Goal: Information Seeking & Learning: Learn about a topic

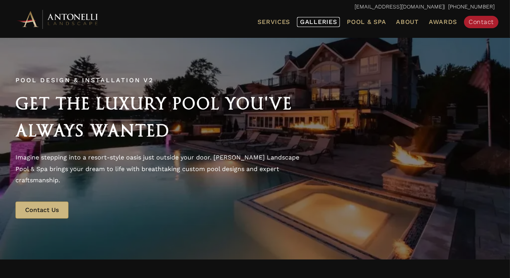
click at [316, 23] on span "Galleries" at bounding box center [318, 21] width 37 height 7
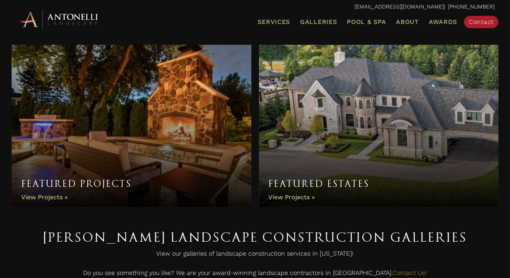
click at [127, 141] on link "Featured Projects" at bounding box center [132, 126] width 240 height 162
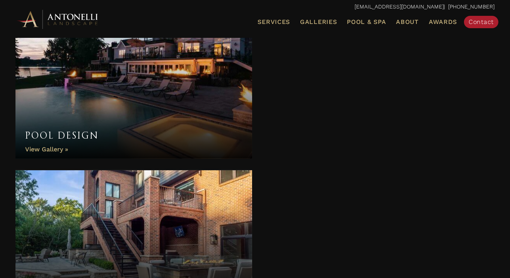
scroll to position [271, 0]
click at [167, 117] on link "Pool Design" at bounding box center [133, 89] width 237 height 139
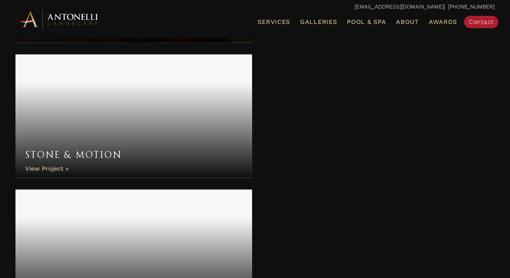
scroll to position [696, 0]
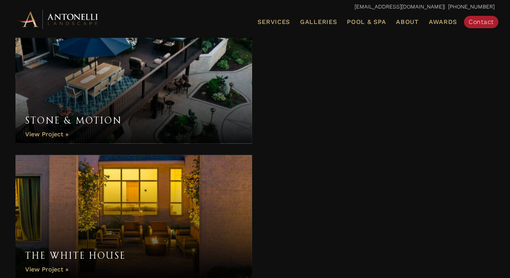
click at [147, 96] on link "Stone & Motion" at bounding box center [133, 82] width 237 height 124
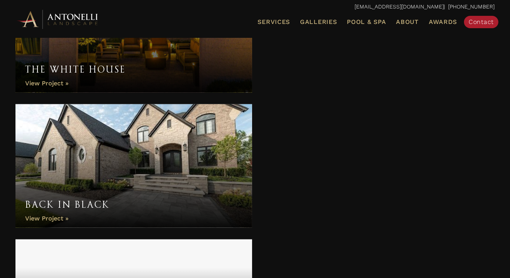
scroll to position [890, 0]
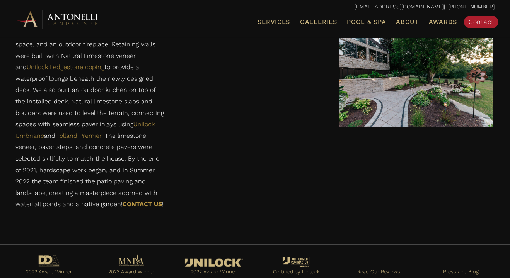
scroll to position [1537, 0]
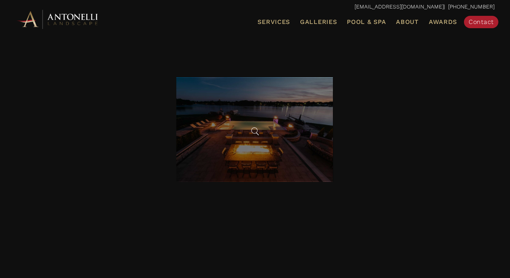
scroll to position [2630, 0]
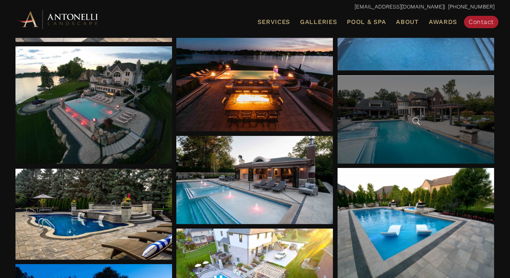
click at [427, 137] on div at bounding box center [416, 119] width 157 height 88
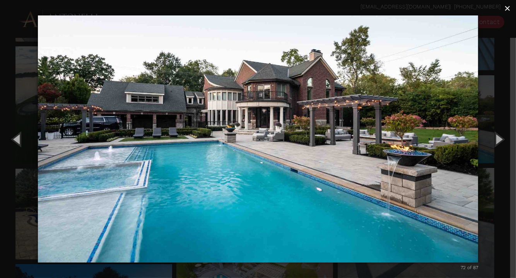
click at [509, 10] on span "×" at bounding box center [507, 8] width 6 height 12
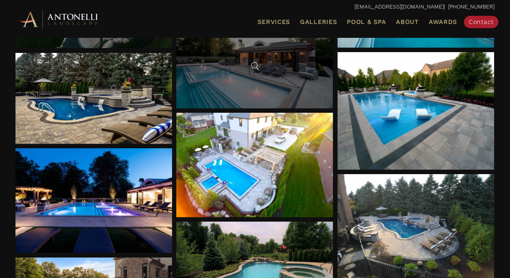
scroll to position [2708, 0]
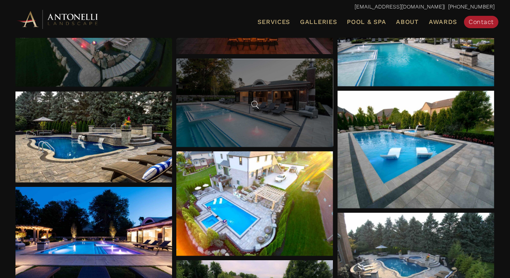
click at [241, 123] on div at bounding box center [254, 103] width 157 height 88
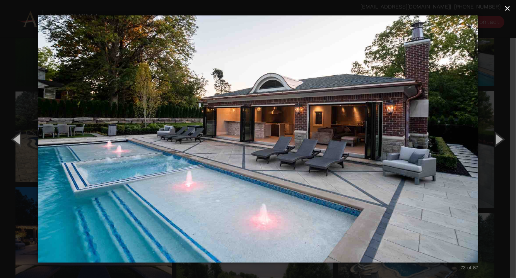
click at [509, 9] on span "×" at bounding box center [507, 8] width 6 height 12
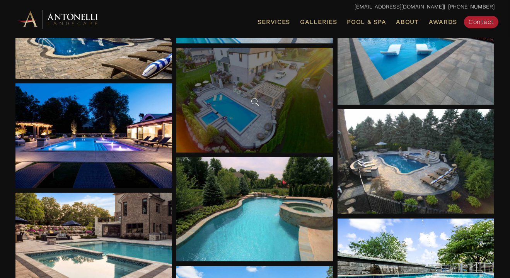
scroll to position [2824, 0]
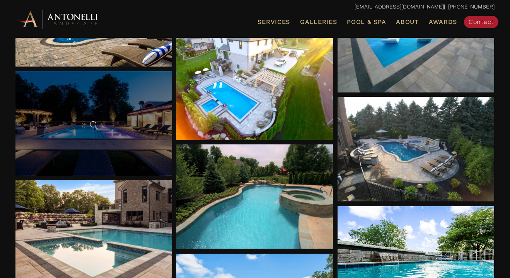
click at [121, 129] on div at bounding box center [93, 123] width 157 height 105
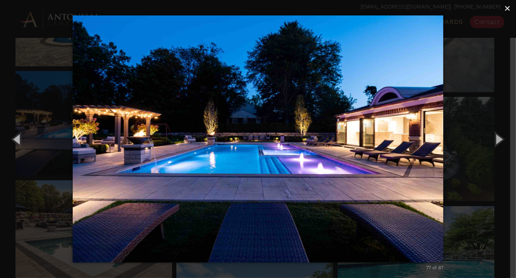
click at [506, 10] on span "×" at bounding box center [507, 8] width 6 height 12
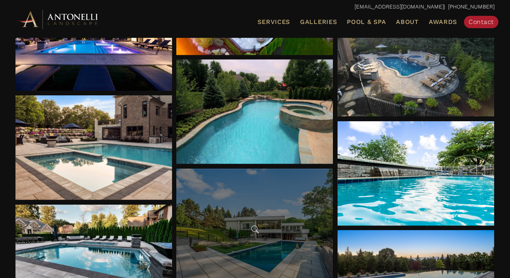
scroll to position [2901, 0]
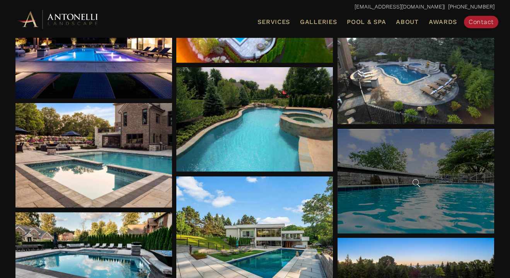
click at [384, 164] on div at bounding box center [416, 181] width 157 height 104
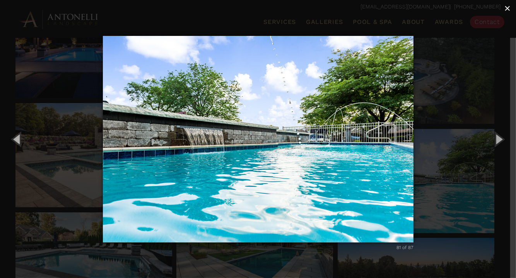
click at [507, 12] on span "×" at bounding box center [507, 8] width 6 height 12
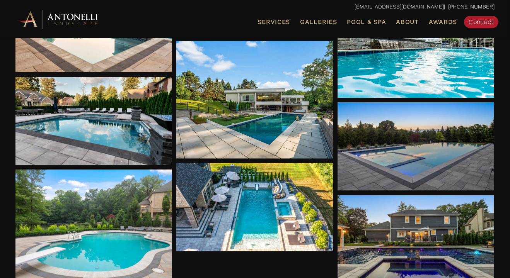
scroll to position [3075, 0]
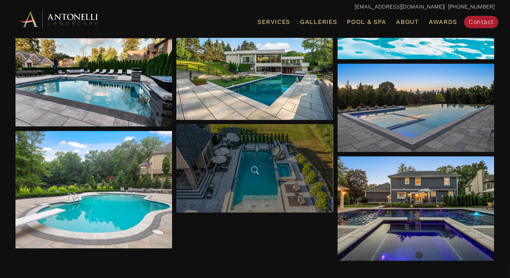
click at [246, 185] on div at bounding box center [254, 169] width 157 height 88
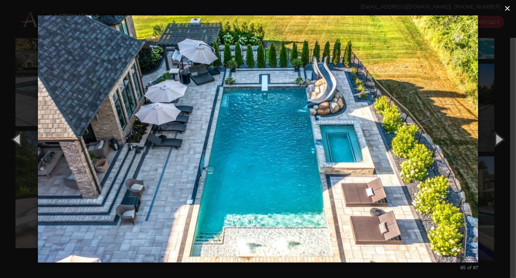
click at [508, 7] on span "×" at bounding box center [507, 8] width 6 height 12
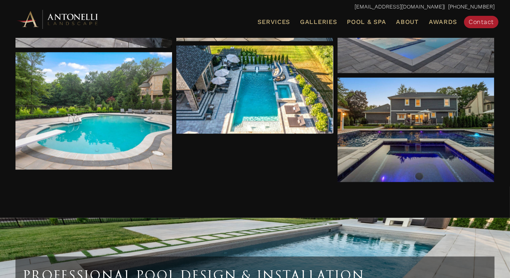
scroll to position [3153, 0]
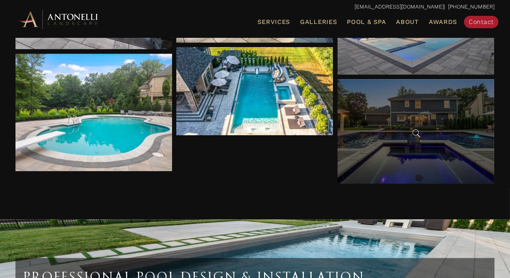
click at [388, 135] on div at bounding box center [416, 131] width 157 height 104
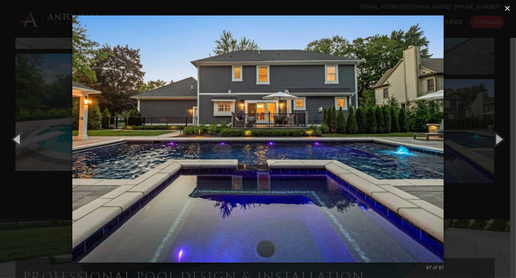
click at [509, 4] on span "×" at bounding box center [507, 8] width 6 height 12
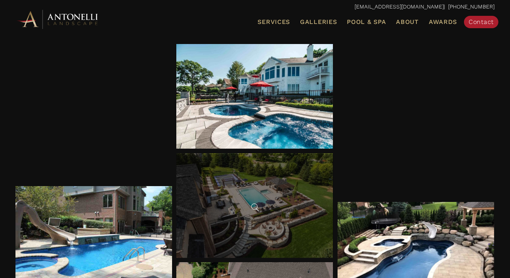
scroll to position [2263, 0]
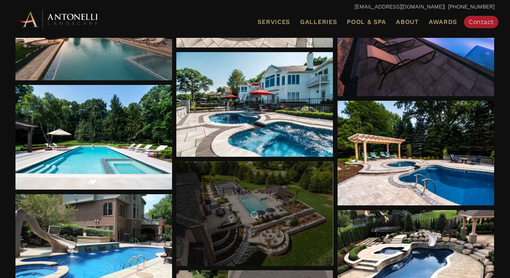
click at [289, 208] on div at bounding box center [254, 214] width 157 height 104
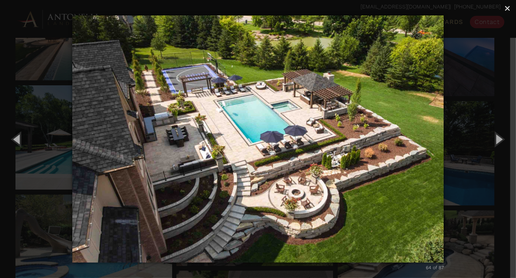
click at [507, 4] on span "×" at bounding box center [507, 8] width 6 height 12
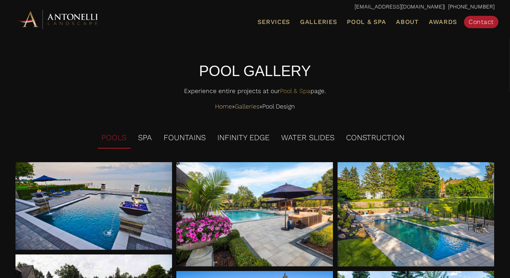
scroll to position [0, 0]
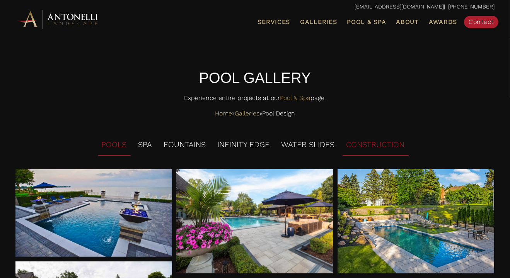
click at [384, 147] on li "CONSTRUCTION" at bounding box center [376, 145] width 66 height 21
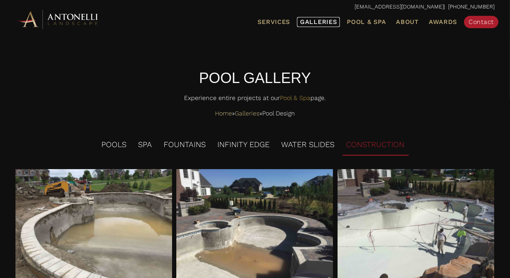
click at [314, 20] on span "Galleries" at bounding box center [318, 21] width 37 height 7
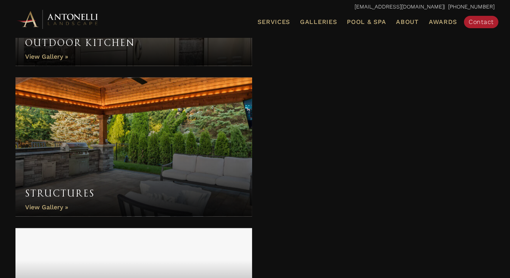
scroll to position [1006, 0]
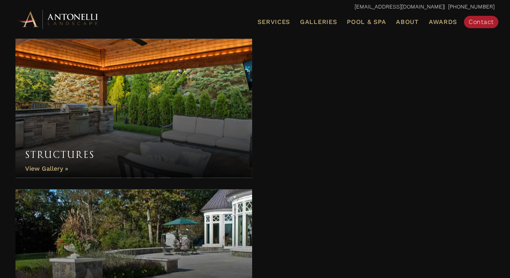
click at [75, 120] on link "Structures" at bounding box center [133, 108] width 237 height 139
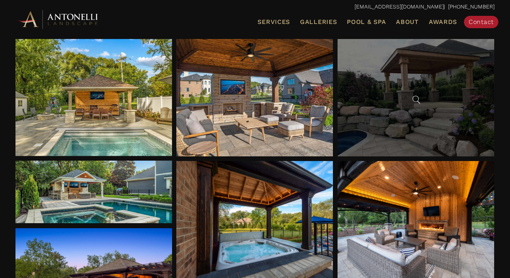
scroll to position [116, 0]
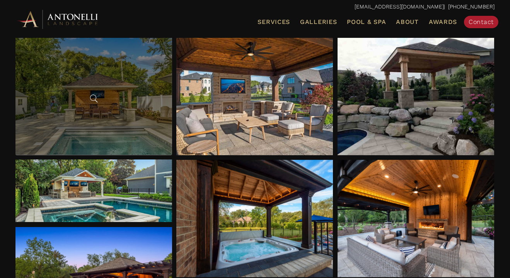
click at [129, 108] on div at bounding box center [93, 96] width 157 height 117
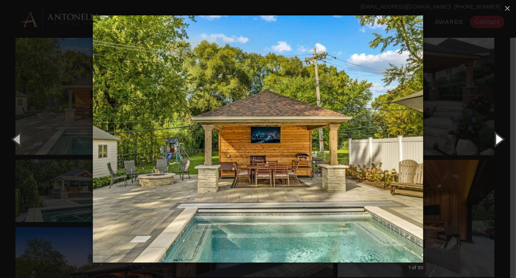
click at [500, 137] on button "Next (Right arrow key)" at bounding box center [498, 139] width 35 height 43
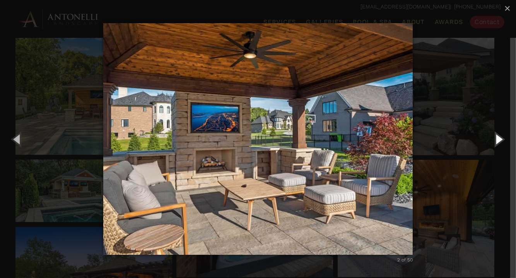
click at [495, 141] on button "Next (Right arrow key)" at bounding box center [498, 139] width 35 height 43
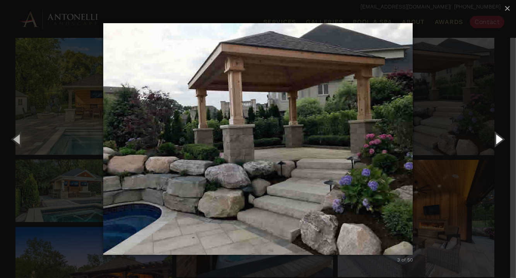
click at [495, 141] on button "Next (Right arrow key)" at bounding box center [498, 139] width 35 height 43
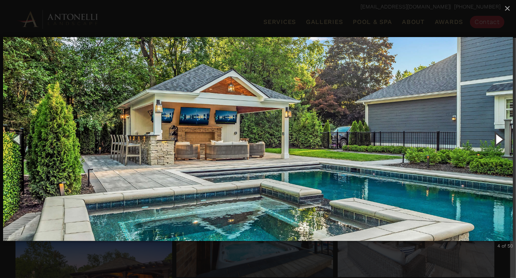
click at [500, 140] on button "Next (Right arrow key)" at bounding box center [498, 139] width 35 height 43
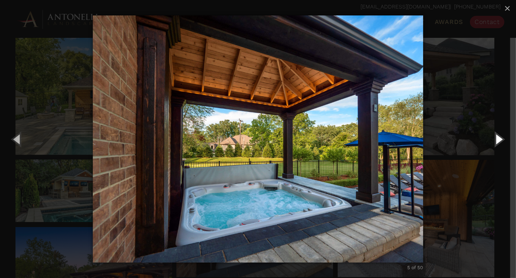
click at [500, 140] on button "Next (Right arrow key)" at bounding box center [498, 139] width 35 height 43
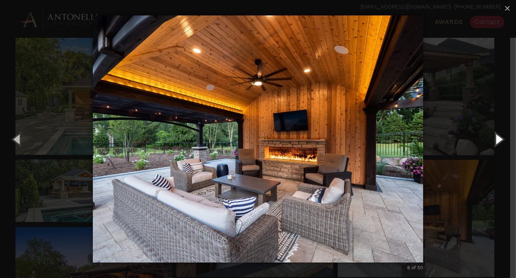
click at [500, 140] on button "Next (Right arrow key)" at bounding box center [498, 139] width 35 height 43
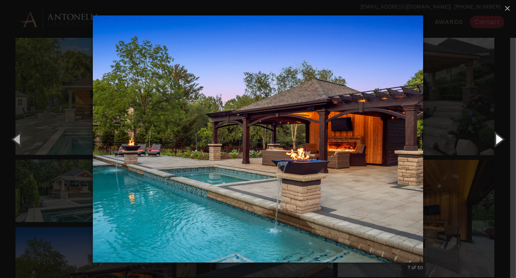
click at [500, 140] on button "Next (Right arrow key)" at bounding box center [498, 139] width 35 height 43
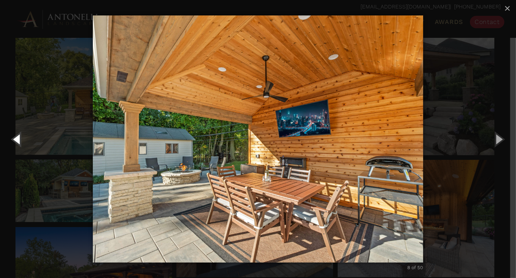
click at [16, 137] on button "Previous (Left arrow key)" at bounding box center [17, 139] width 35 height 43
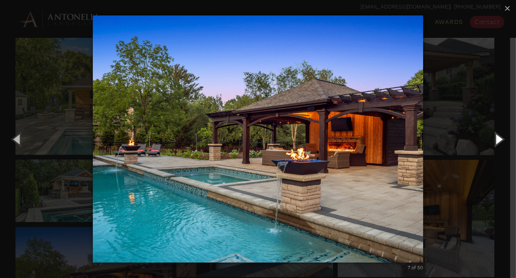
click at [499, 140] on button "Next (Right arrow key)" at bounding box center [498, 139] width 35 height 43
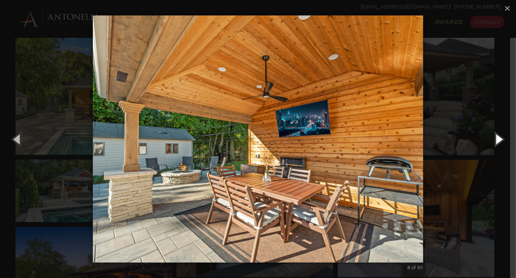
click at [499, 140] on button "Next (Right arrow key)" at bounding box center [498, 139] width 35 height 43
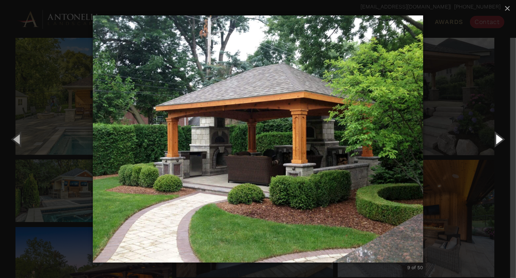
click at [499, 140] on button "Next (Right arrow key)" at bounding box center [498, 139] width 35 height 43
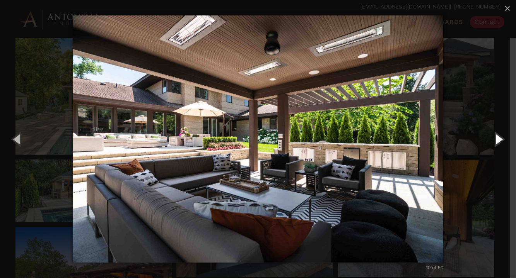
click at [499, 140] on button "Next (Right arrow key)" at bounding box center [498, 139] width 35 height 43
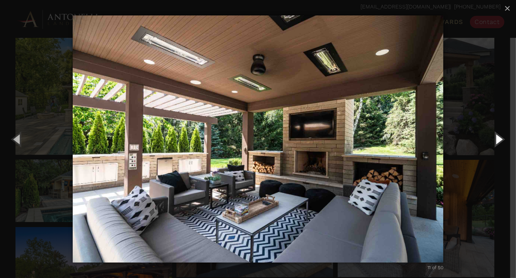
click at [501, 137] on button "Next (Right arrow key)" at bounding box center [498, 139] width 35 height 43
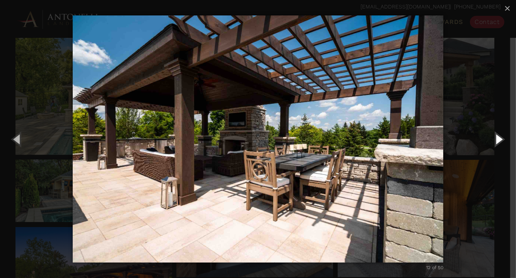
click at [498, 140] on button "Next (Right arrow key)" at bounding box center [498, 139] width 35 height 43
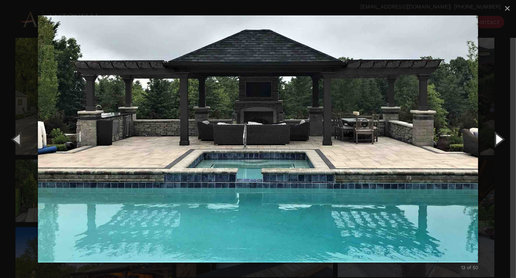
click at [498, 140] on button "Next (Right arrow key)" at bounding box center [498, 139] width 35 height 43
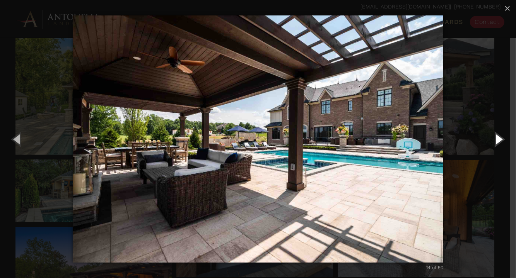
click at [498, 140] on button "Next (Right arrow key)" at bounding box center [498, 139] width 35 height 43
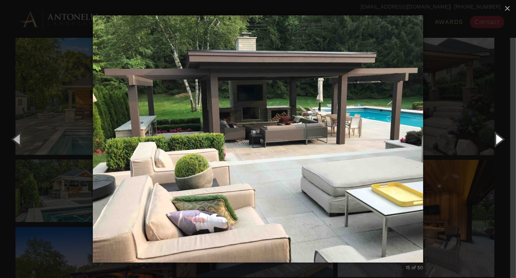
click at [498, 140] on button "Next (Right arrow key)" at bounding box center [498, 139] width 35 height 43
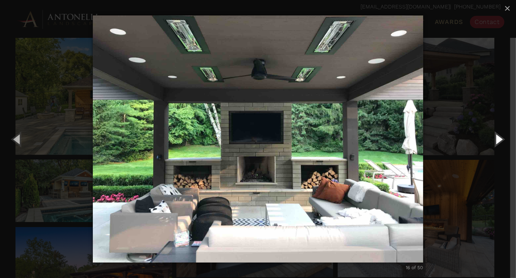
click at [498, 140] on button "Next (Right arrow key)" at bounding box center [498, 139] width 35 height 43
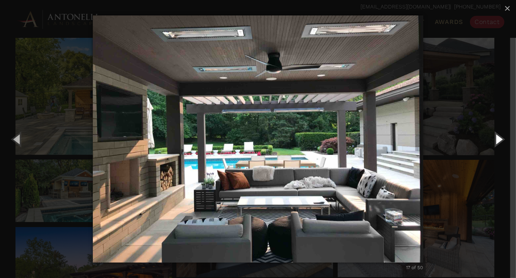
click at [498, 140] on button "Next (Right arrow key)" at bounding box center [498, 139] width 35 height 43
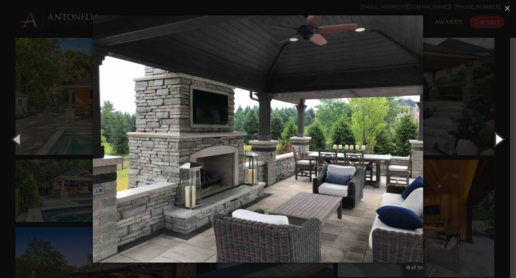
click at [498, 140] on button "Next (Right arrow key)" at bounding box center [498, 139] width 35 height 43
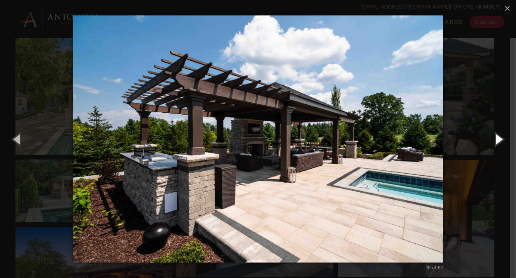
click at [498, 140] on button "Next (Right arrow key)" at bounding box center [498, 139] width 35 height 43
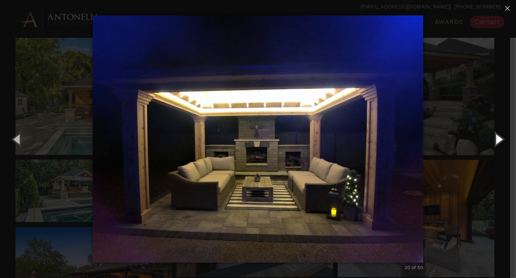
click at [498, 140] on button "Next (Right arrow key)" at bounding box center [498, 139] width 35 height 43
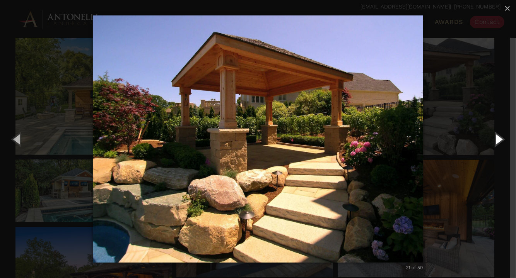
click at [499, 140] on button "Next (Right arrow key)" at bounding box center [498, 139] width 35 height 43
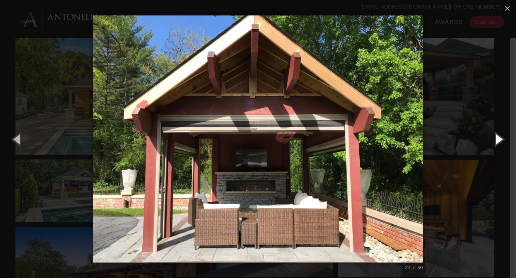
click at [499, 140] on button "Next (Right arrow key)" at bounding box center [498, 139] width 35 height 43
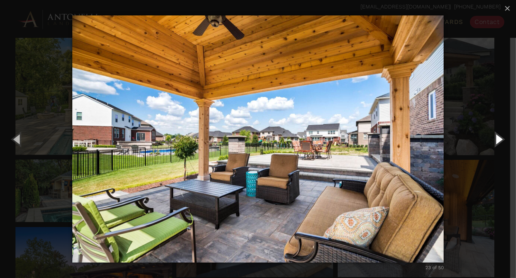
click at [499, 140] on button "Next (Right arrow key)" at bounding box center [498, 139] width 35 height 43
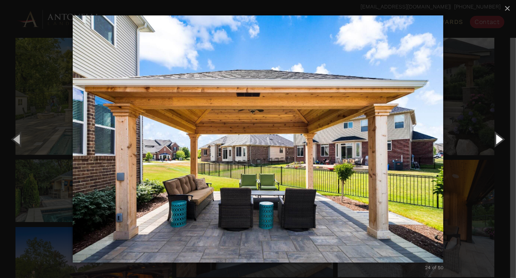
click at [499, 140] on button "Next (Right arrow key)" at bounding box center [498, 139] width 35 height 43
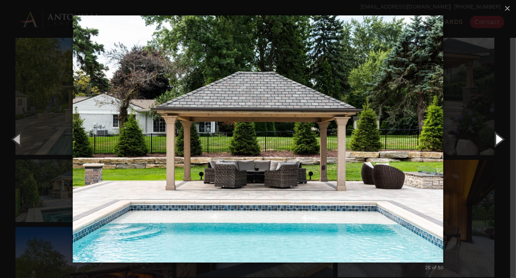
click at [497, 140] on button "Next (Right arrow key)" at bounding box center [498, 139] width 35 height 43
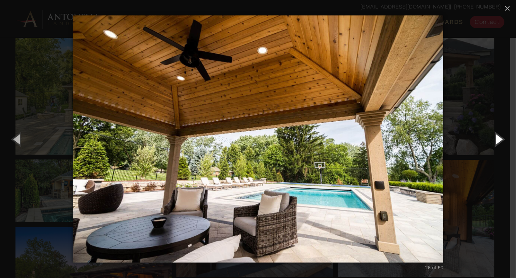
click at [497, 140] on button "Next (Right arrow key)" at bounding box center [498, 139] width 35 height 43
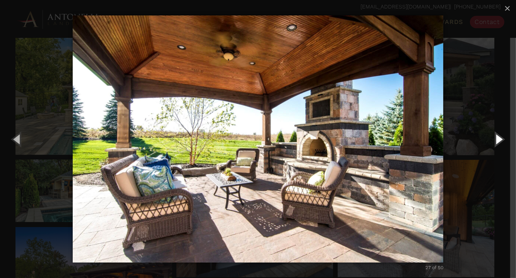
click at [497, 140] on button "Next (Right arrow key)" at bounding box center [498, 139] width 35 height 43
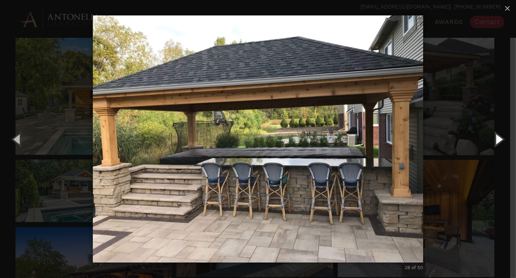
click at [497, 140] on button "Next (Right arrow key)" at bounding box center [498, 139] width 35 height 43
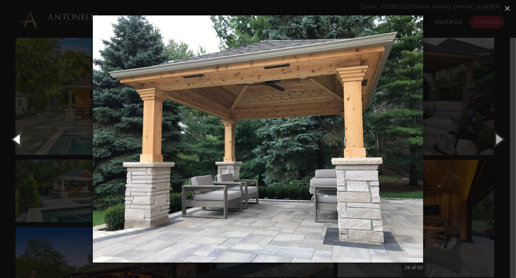
click at [19, 142] on button "Previous (Left arrow key)" at bounding box center [17, 139] width 35 height 43
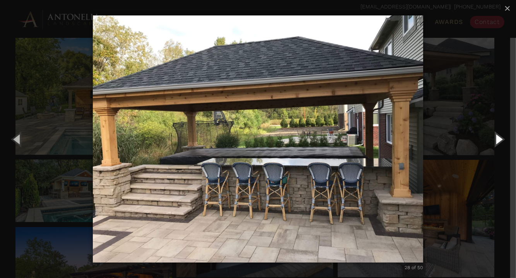
click at [499, 140] on button "Next (Right arrow key)" at bounding box center [498, 139] width 35 height 43
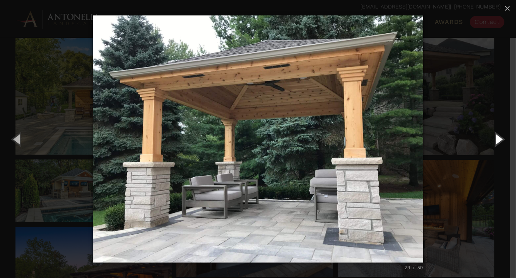
click at [499, 140] on button "Next (Right arrow key)" at bounding box center [498, 139] width 35 height 43
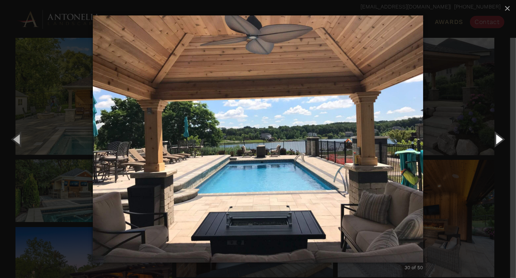
click at [499, 140] on button "Next (Right arrow key)" at bounding box center [498, 139] width 35 height 43
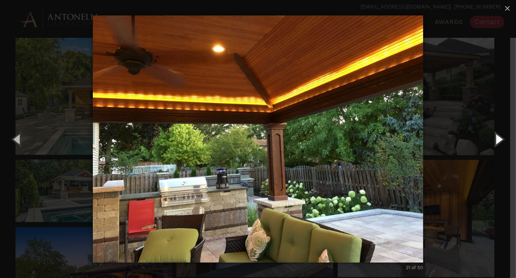
click at [499, 140] on button "Next (Right arrow key)" at bounding box center [498, 139] width 35 height 43
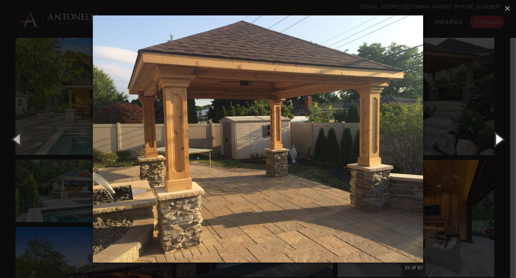
click at [499, 140] on button "Next (Right arrow key)" at bounding box center [498, 139] width 35 height 43
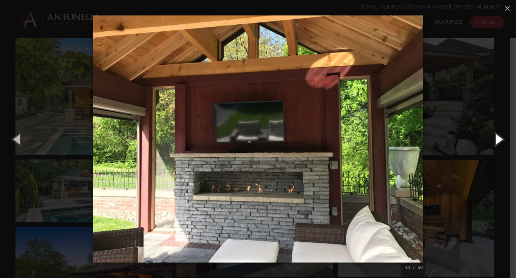
click at [499, 140] on button "Next (Right arrow key)" at bounding box center [498, 139] width 35 height 43
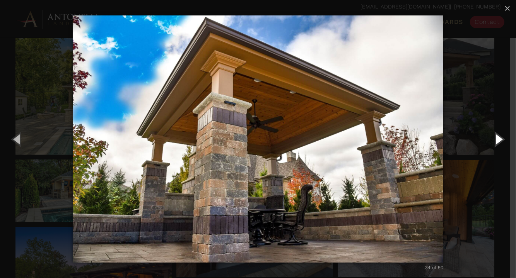
click at [499, 140] on button "Next (Right arrow key)" at bounding box center [498, 139] width 35 height 43
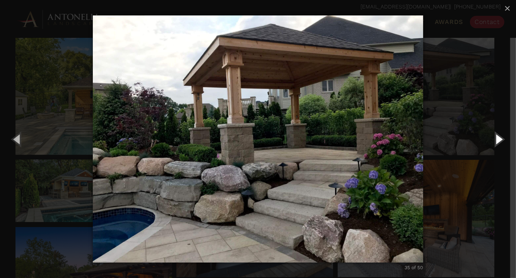
click at [499, 140] on button "Next (Right arrow key)" at bounding box center [498, 139] width 35 height 43
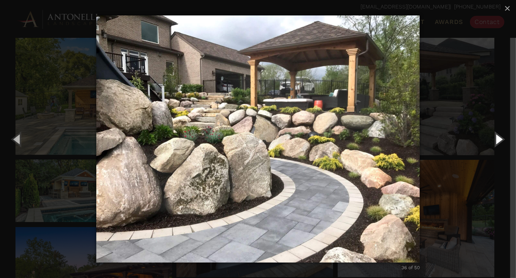
click at [498, 139] on button "Next (Right arrow key)" at bounding box center [498, 139] width 35 height 43
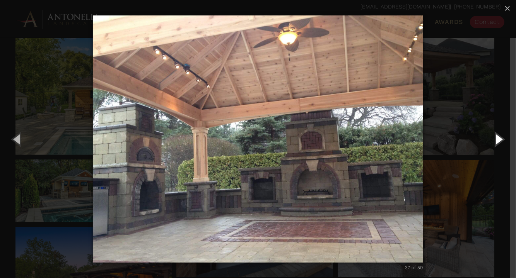
click at [498, 139] on button "Next (Right arrow key)" at bounding box center [498, 139] width 35 height 43
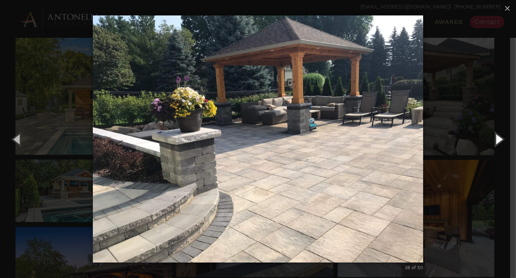
click at [498, 139] on button "Next (Right arrow key)" at bounding box center [498, 139] width 35 height 43
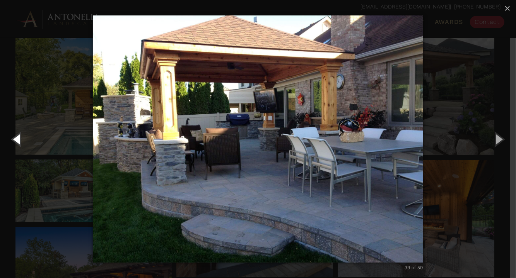
click at [19, 142] on button "Previous (Left arrow key)" at bounding box center [17, 139] width 35 height 43
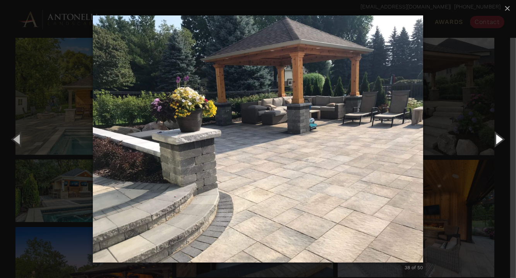
click at [499, 140] on button "Next (Right arrow key)" at bounding box center [498, 139] width 35 height 43
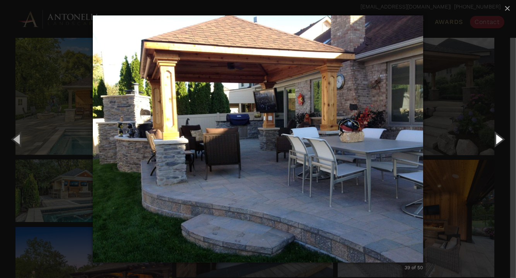
click at [499, 140] on button "Next (Right arrow key)" at bounding box center [498, 139] width 35 height 43
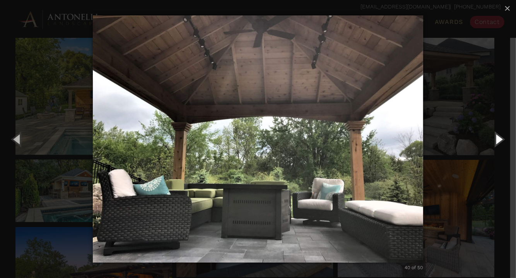
click at [499, 140] on button "Next (Right arrow key)" at bounding box center [498, 139] width 35 height 43
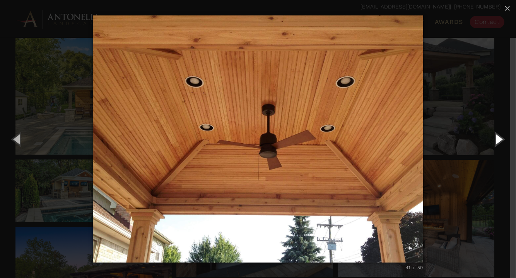
click at [499, 140] on button "Next (Right arrow key)" at bounding box center [498, 139] width 35 height 43
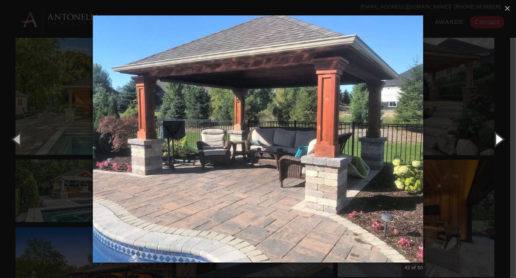
click at [499, 140] on button "Next (Right arrow key)" at bounding box center [498, 139] width 35 height 43
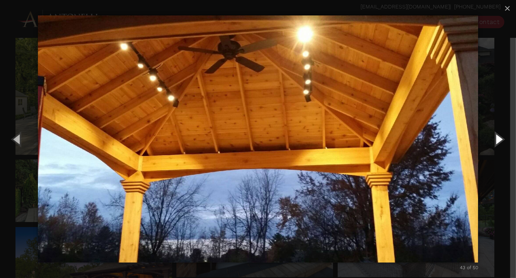
click at [499, 140] on button "Next (Right arrow key)" at bounding box center [498, 139] width 35 height 43
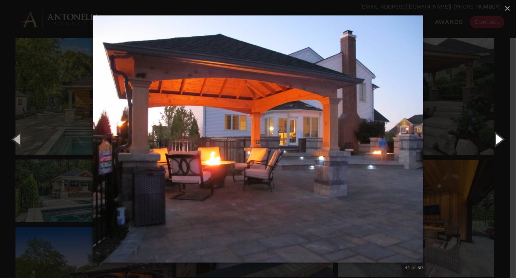
click at [499, 140] on button "Next (Right arrow key)" at bounding box center [498, 139] width 35 height 43
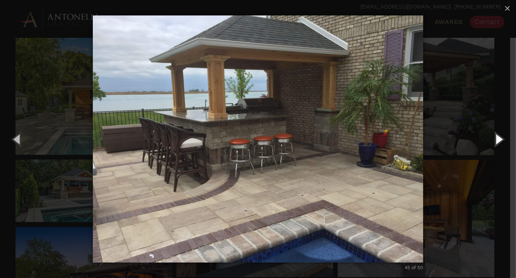
click at [499, 140] on button "Next (Right arrow key)" at bounding box center [498, 139] width 35 height 43
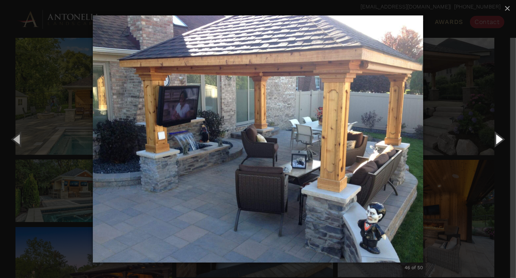
click at [499, 140] on button "Next (Right arrow key)" at bounding box center [498, 139] width 35 height 43
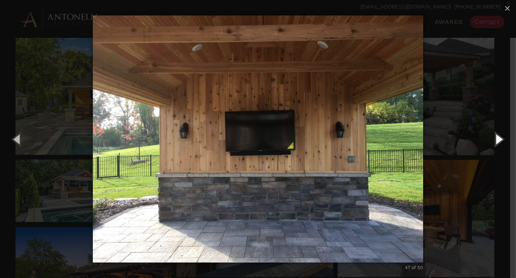
click at [499, 140] on button "Next (Right arrow key)" at bounding box center [498, 139] width 35 height 43
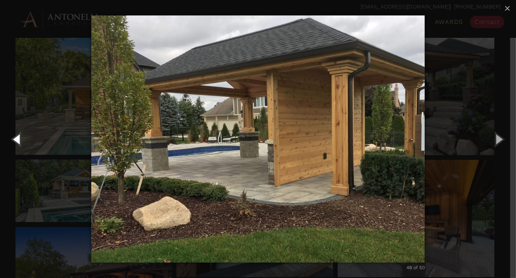
click at [19, 138] on button "Previous (Left arrow key)" at bounding box center [17, 139] width 35 height 43
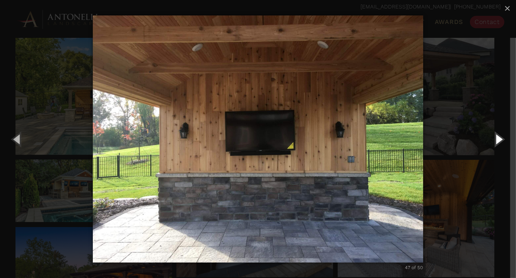
click at [500, 137] on button "Next (Right arrow key)" at bounding box center [498, 139] width 35 height 43
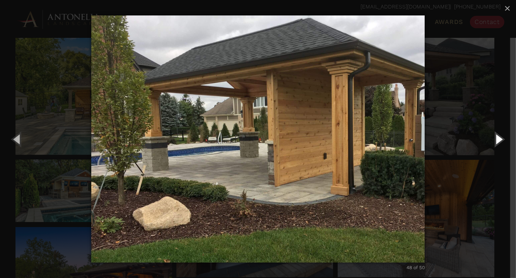
click at [500, 137] on button "Next (Right arrow key)" at bounding box center [498, 139] width 35 height 43
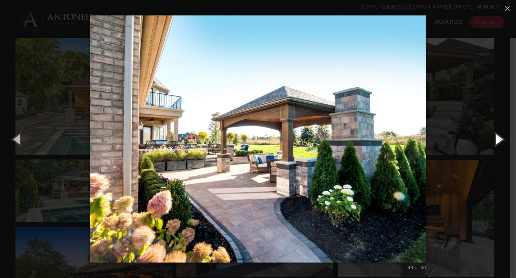
click at [499, 137] on button "Next (Right arrow key)" at bounding box center [498, 139] width 35 height 43
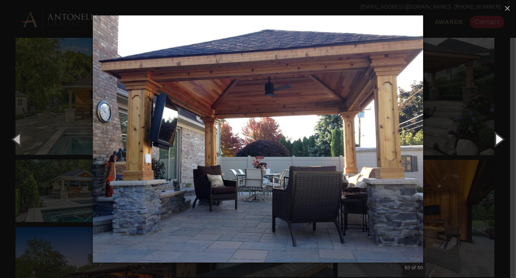
click at [499, 137] on button "Next (Right arrow key)" at bounding box center [498, 139] width 35 height 43
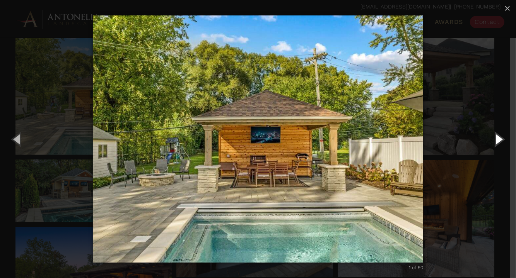
click at [499, 137] on button "Next (Right arrow key)" at bounding box center [498, 139] width 35 height 43
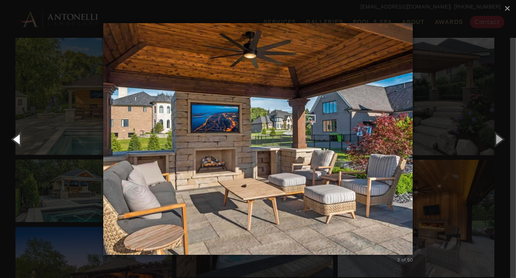
click at [15, 137] on button "Previous (Left arrow key)" at bounding box center [17, 139] width 35 height 43
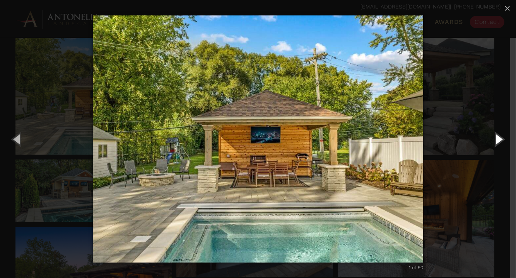
click at [497, 138] on button "Next (Right arrow key)" at bounding box center [498, 139] width 35 height 43
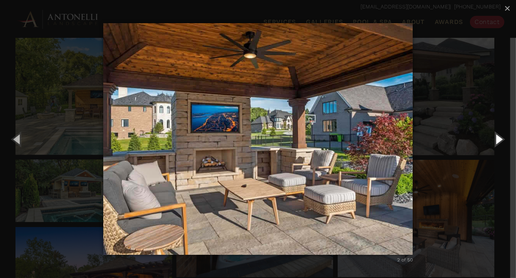
click at [501, 139] on button "Next (Right arrow key)" at bounding box center [498, 139] width 35 height 43
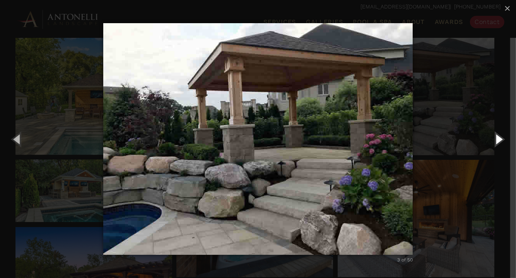
click at [501, 139] on button "Next (Right arrow key)" at bounding box center [498, 139] width 35 height 43
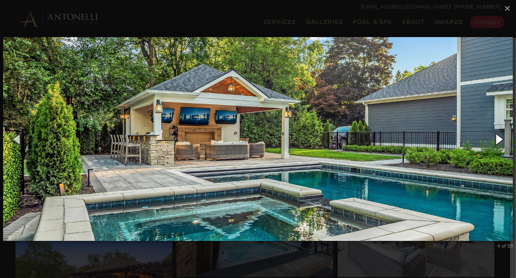
click at [496, 139] on button "Next (Right arrow key)" at bounding box center [498, 139] width 35 height 43
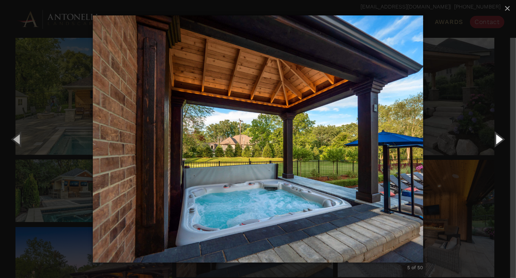
click at [496, 139] on button "Next (Right arrow key)" at bounding box center [498, 139] width 35 height 43
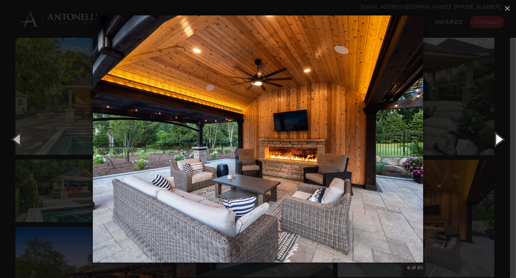
click at [496, 139] on button "Next (Right arrow key)" at bounding box center [498, 139] width 35 height 43
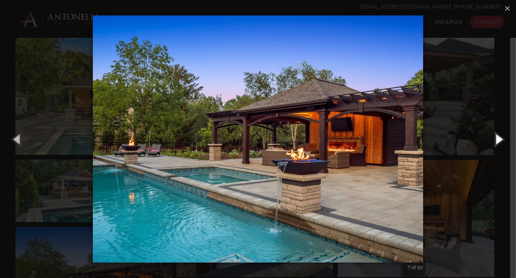
click at [496, 139] on button "Next (Right arrow key)" at bounding box center [498, 139] width 35 height 43
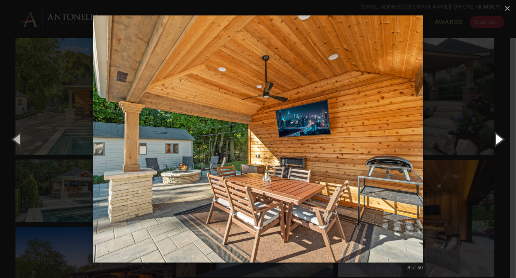
click at [496, 139] on button "Next (Right arrow key)" at bounding box center [498, 139] width 35 height 43
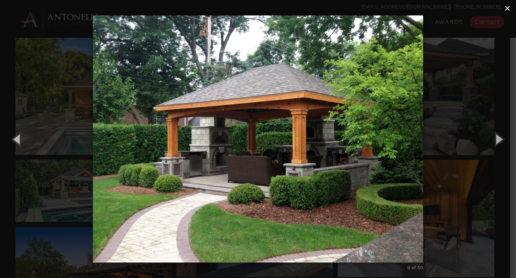
click at [508, 4] on span "×" at bounding box center [507, 8] width 6 height 12
